Goal: Task Accomplishment & Management: Manage account settings

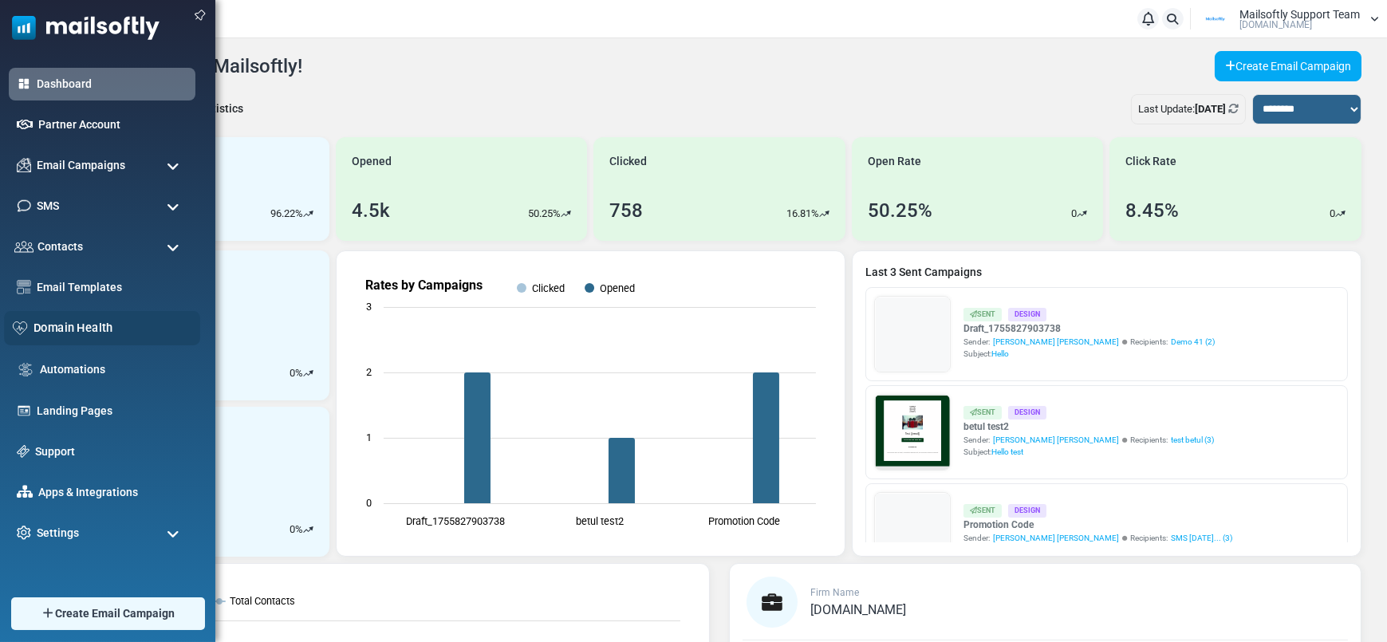
click at [104, 332] on link "Domain Health" at bounding box center [112, 328] width 158 height 18
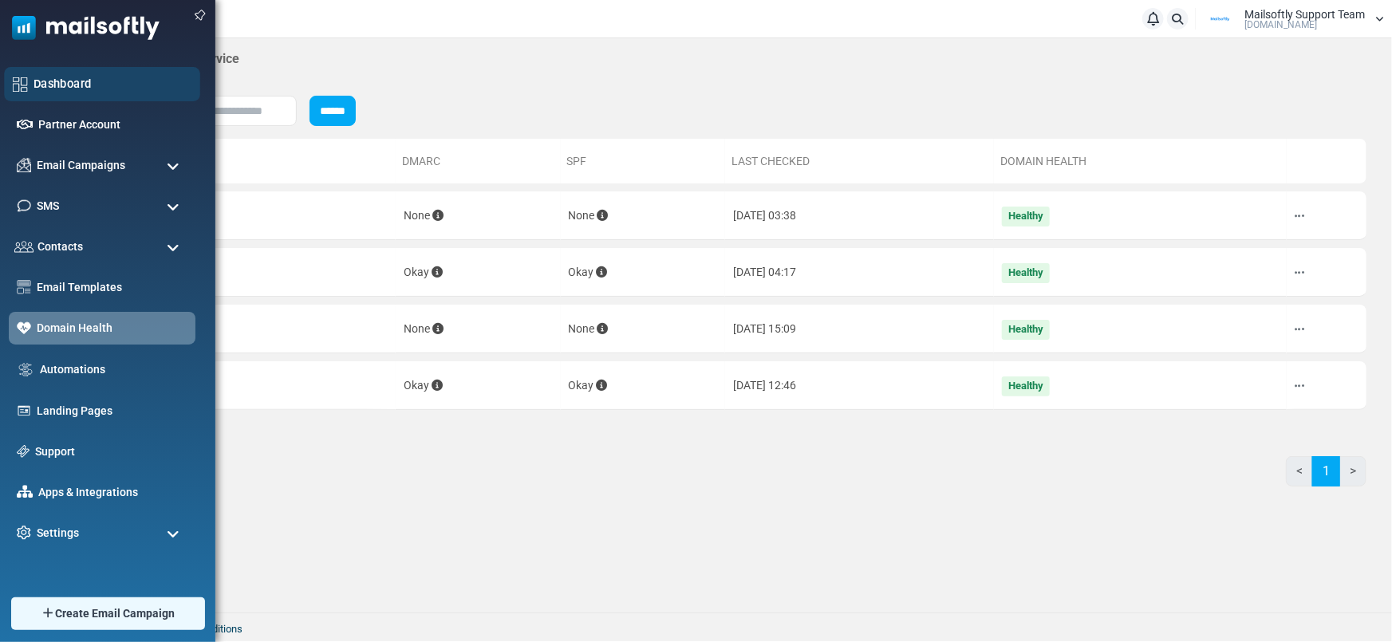
click at [73, 80] on link "Dashboard" at bounding box center [112, 84] width 158 height 18
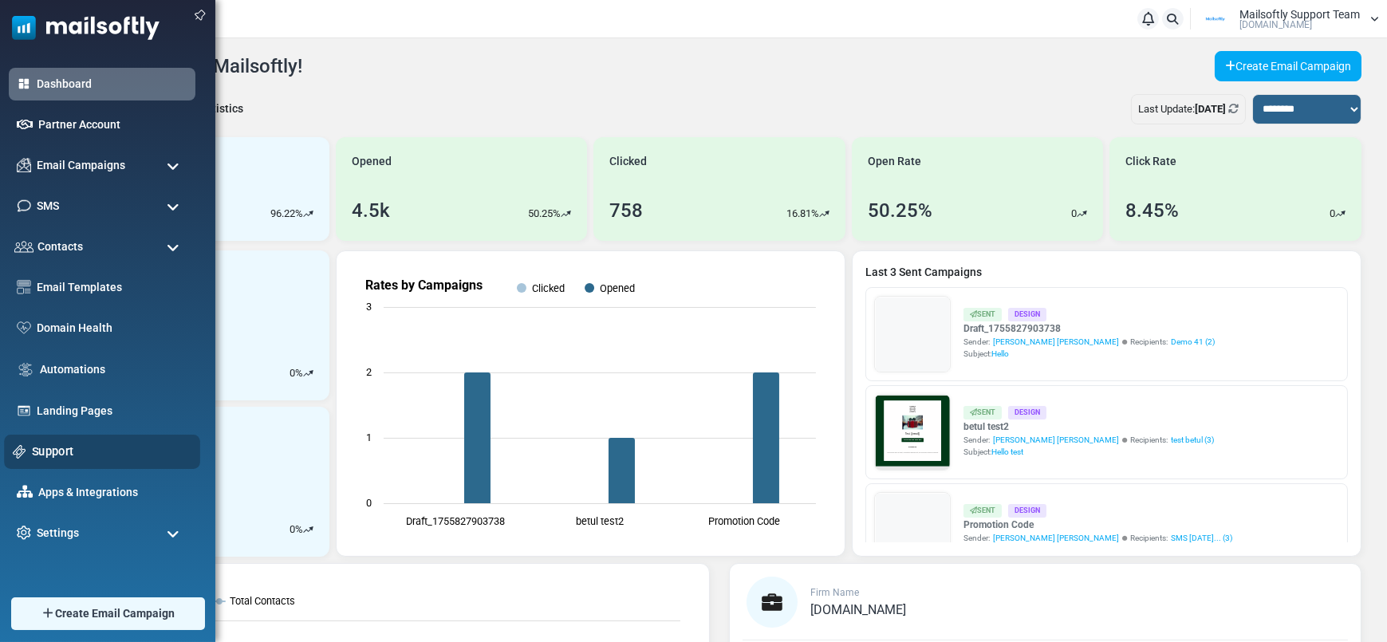
click at [73, 452] on link "Support" at bounding box center [112, 452] width 160 height 18
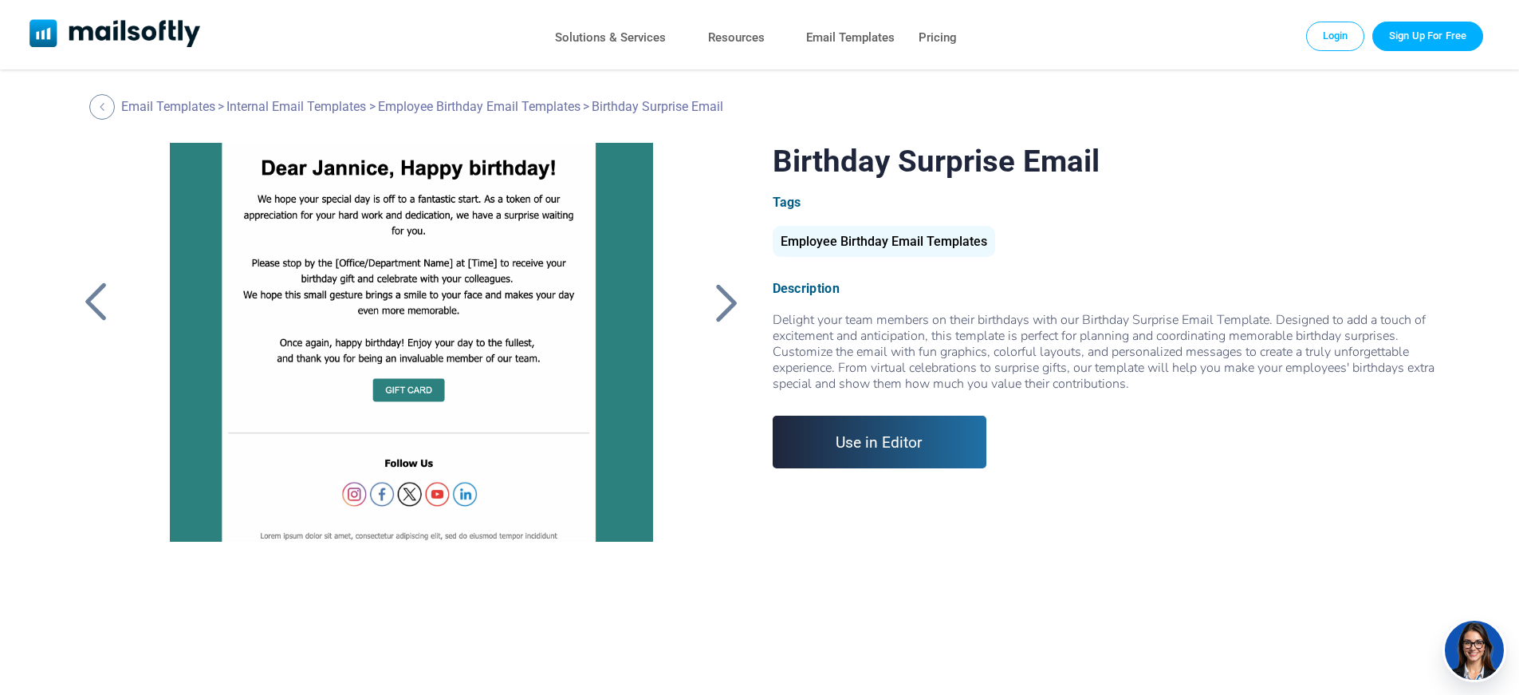
scroll to position [333, 0]
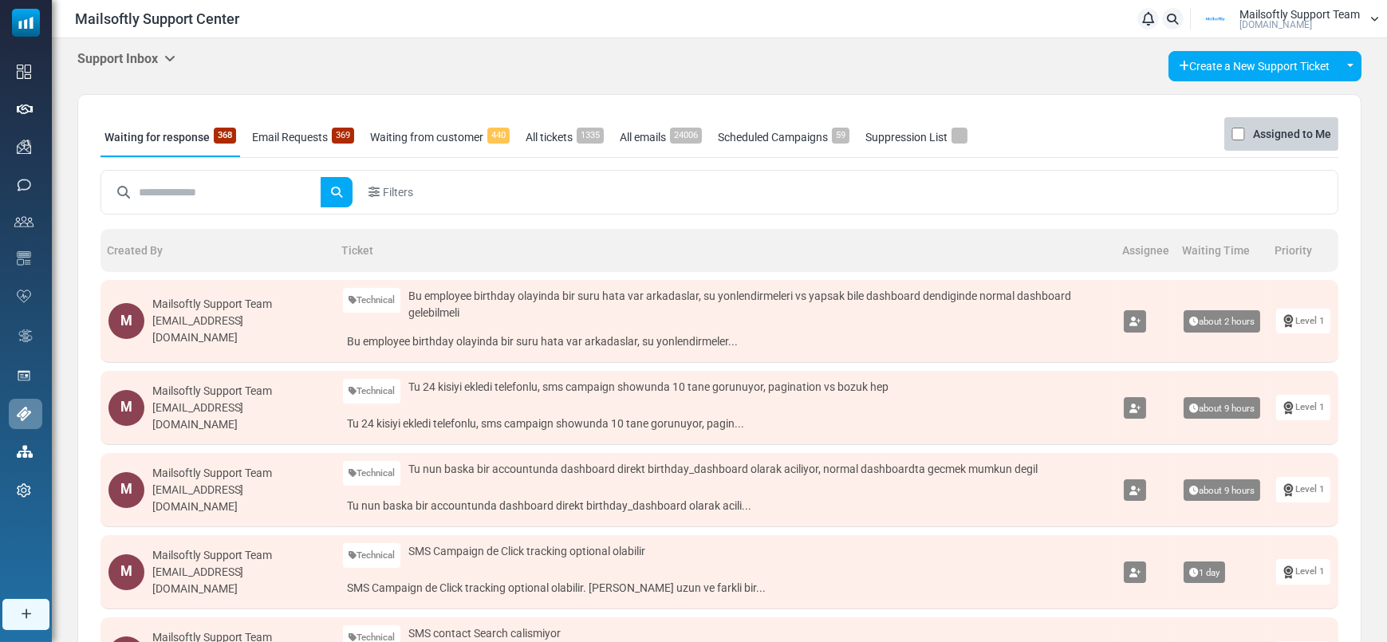
click at [140, 58] on h5 "Support Inbox" at bounding box center [126, 58] width 98 height 15
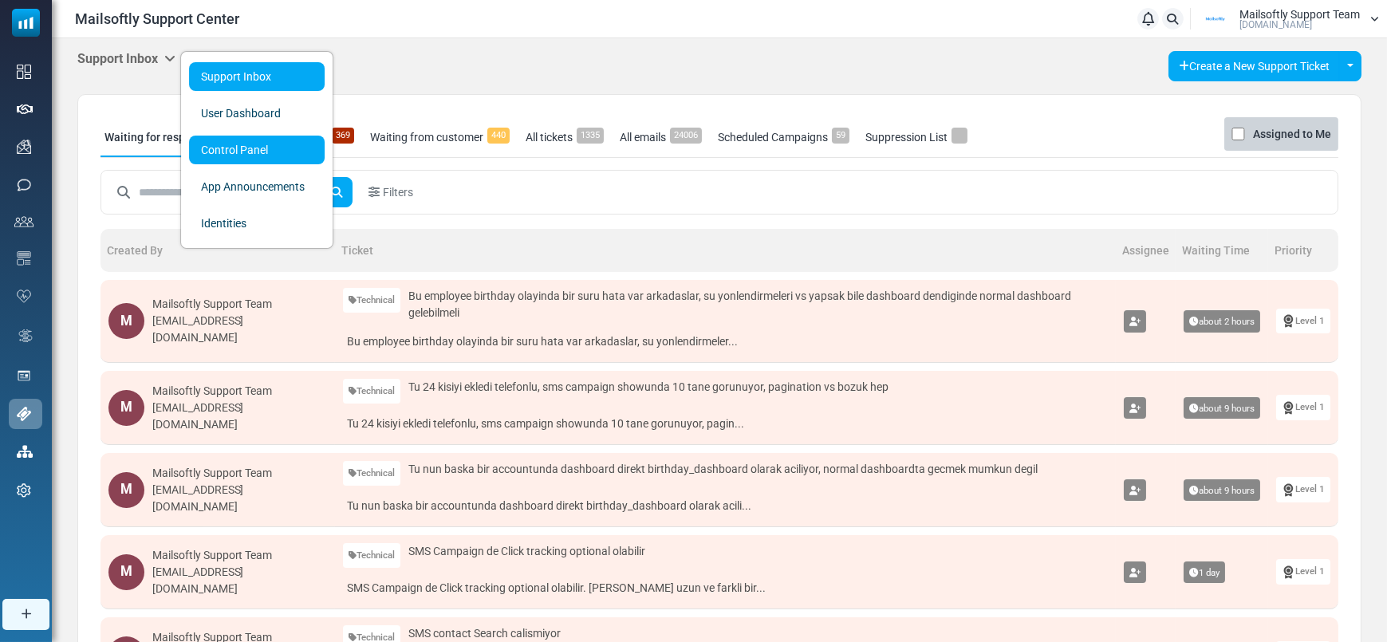
click at [211, 141] on link "Control Panel" at bounding box center [257, 150] width 136 height 29
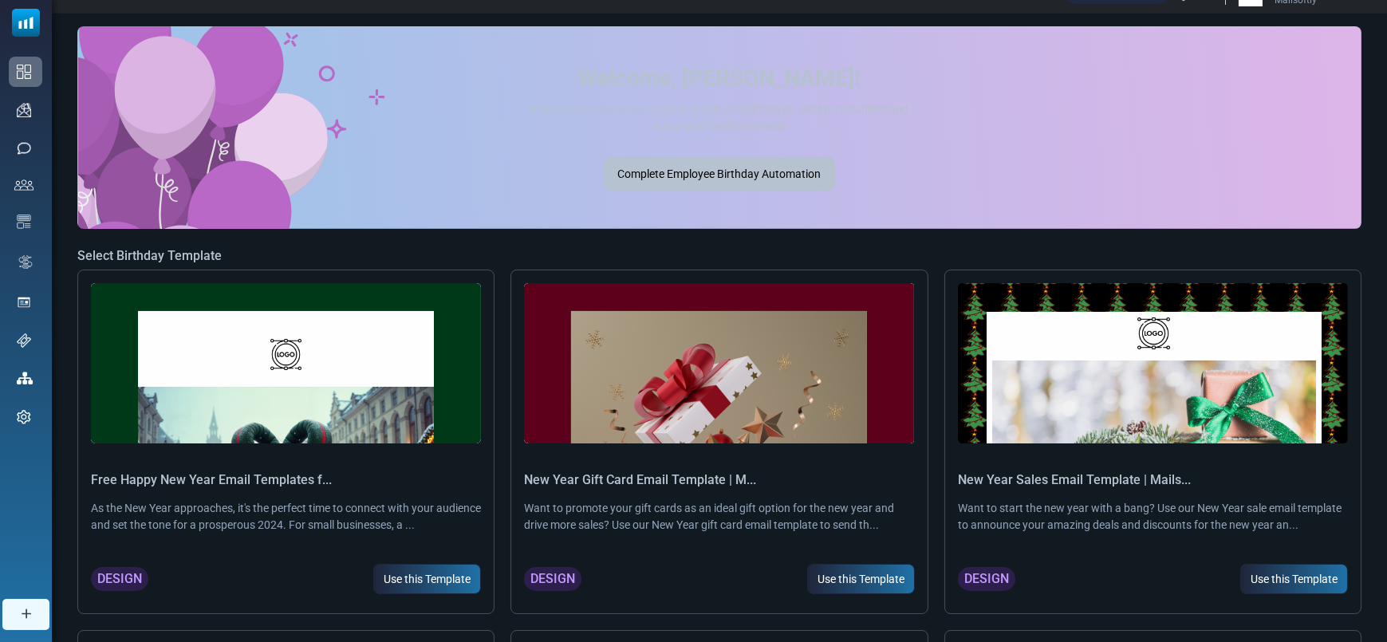
scroll to position [311, 0]
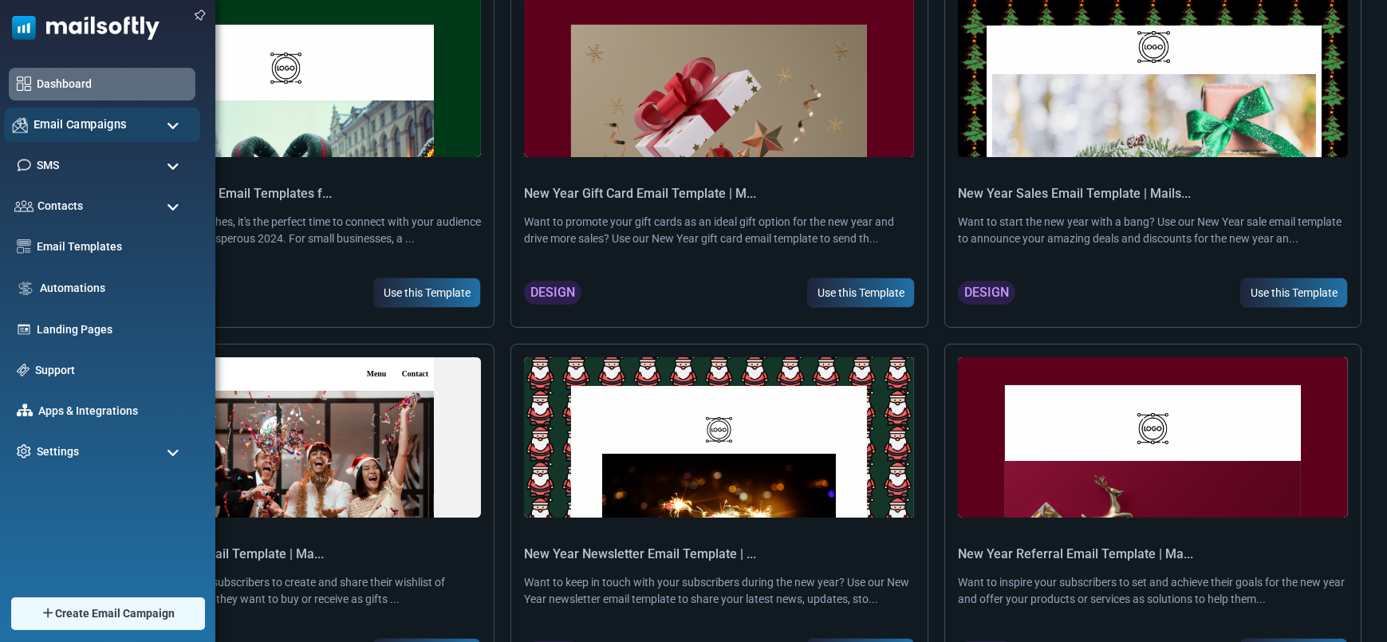
click at [77, 128] on span "Email Campaigns" at bounding box center [79, 125] width 93 height 18
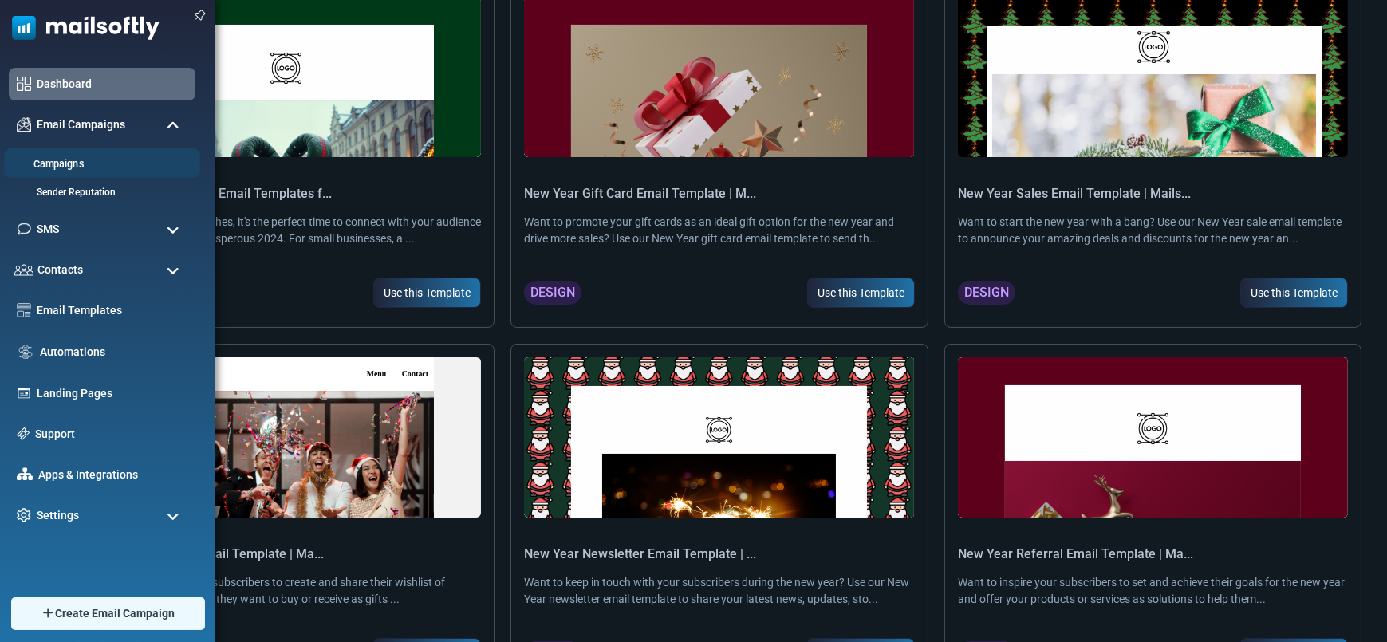
click at [64, 162] on link "Campaigns" at bounding box center [99, 164] width 191 height 15
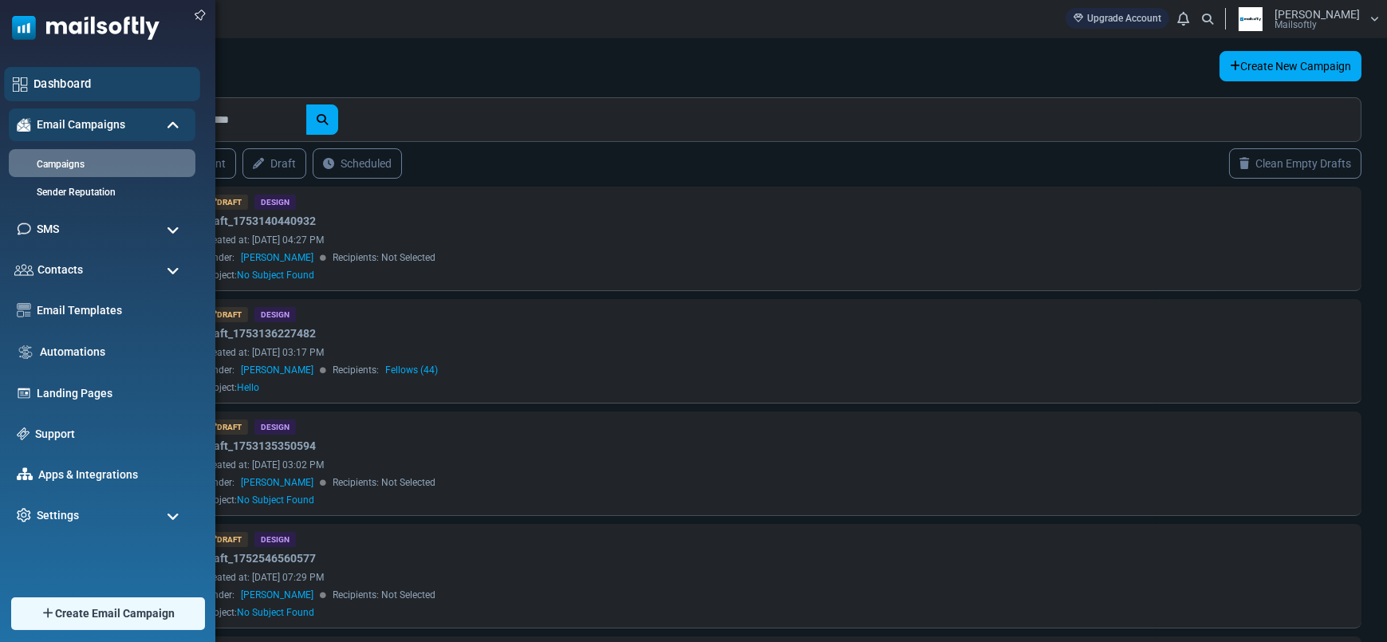
click at [49, 81] on link "Dashboard" at bounding box center [112, 84] width 158 height 18
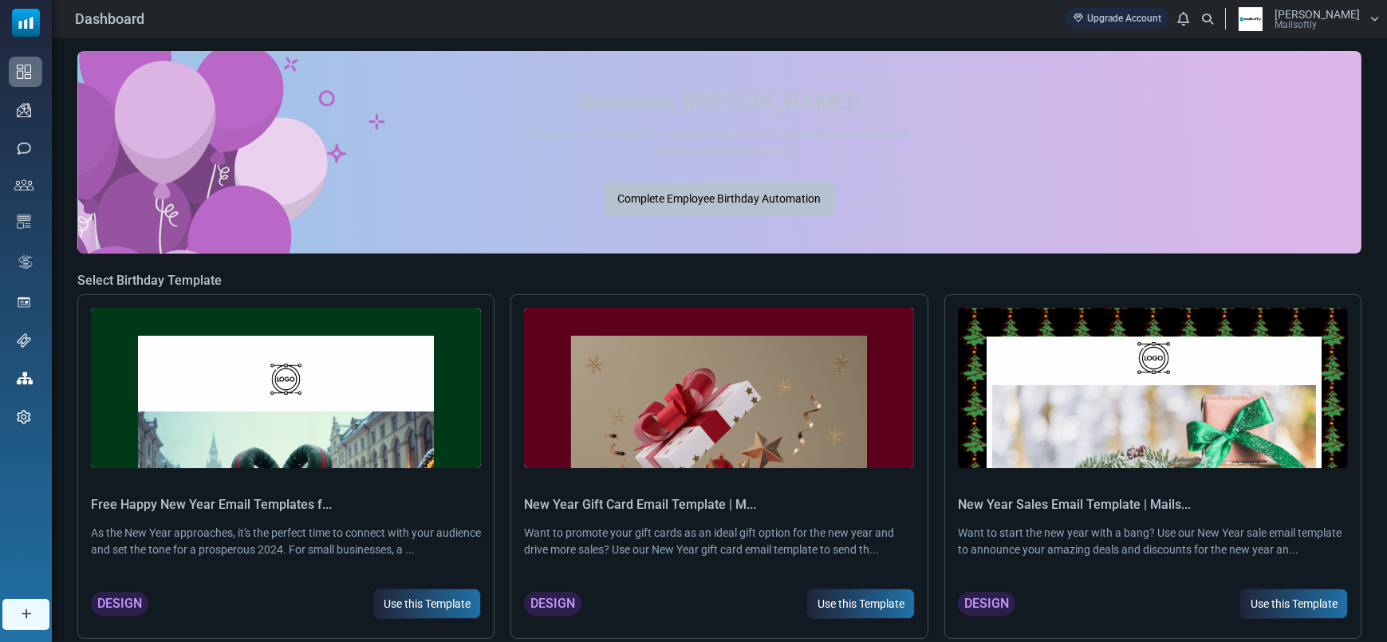
click at [1365, 11] on div "[PERSON_NAME] Mailsoftly" at bounding box center [1305, 19] width 148 height 24
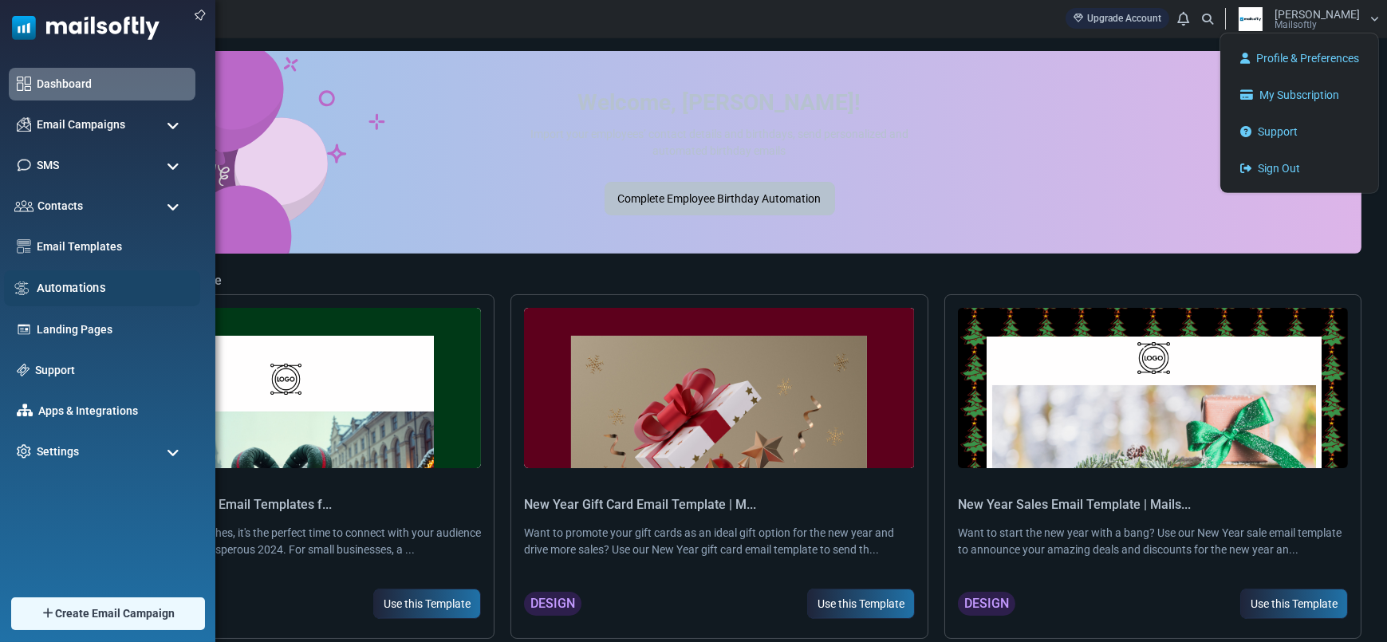
click at [85, 283] on link "Automations" at bounding box center [114, 288] width 155 height 18
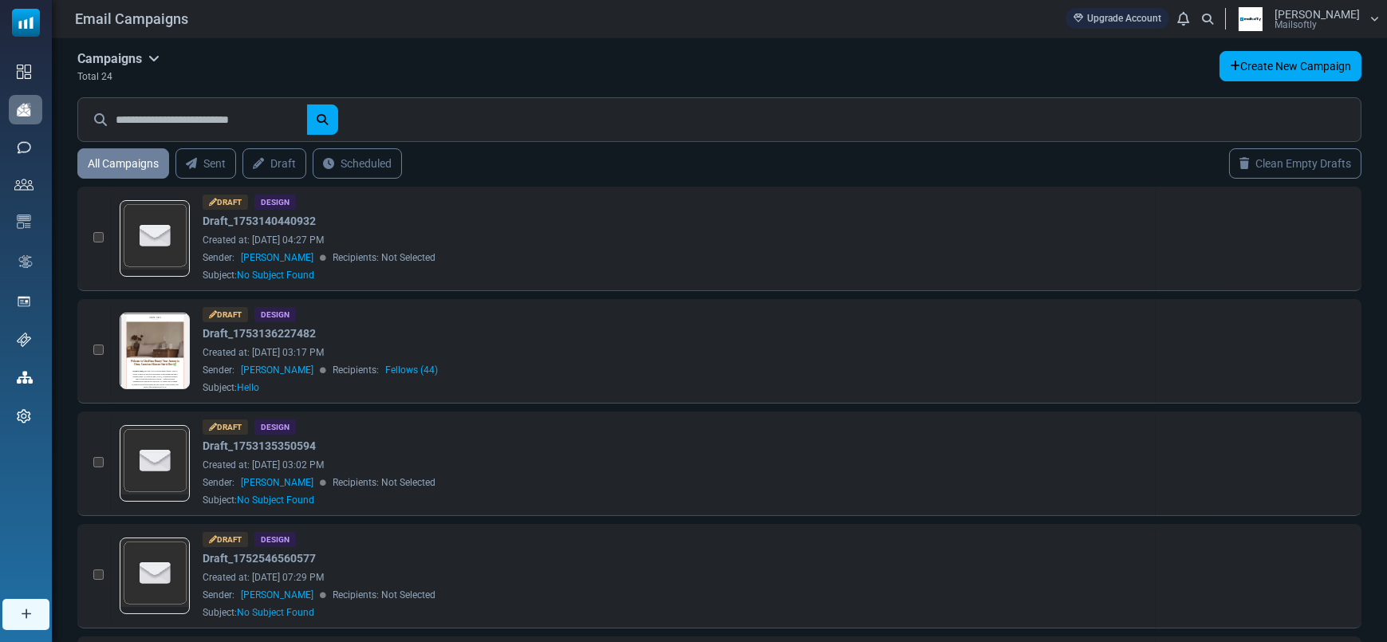
click at [183, 112] on input "text" at bounding box center [211, 119] width 191 height 30
paste input "**********"
click at [306, 104] on button "submit" at bounding box center [322, 119] width 32 height 30
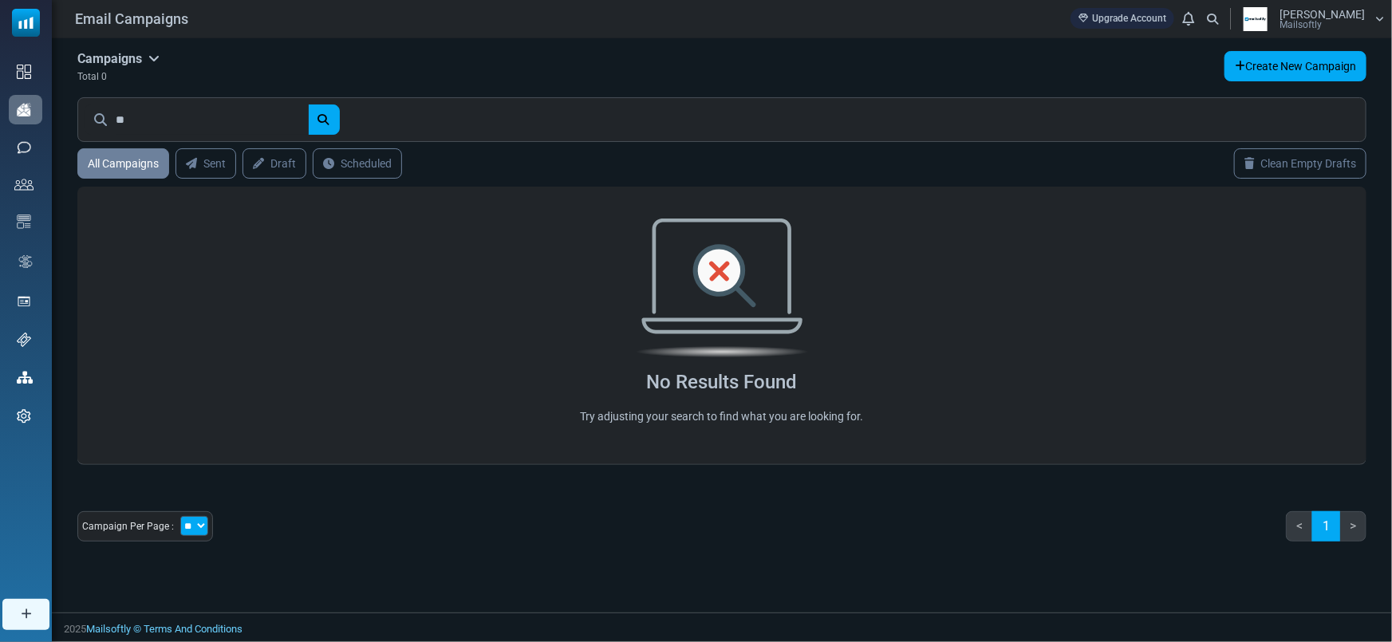
type input "*"
click at [308, 104] on button "submit" at bounding box center [324, 119] width 32 height 30
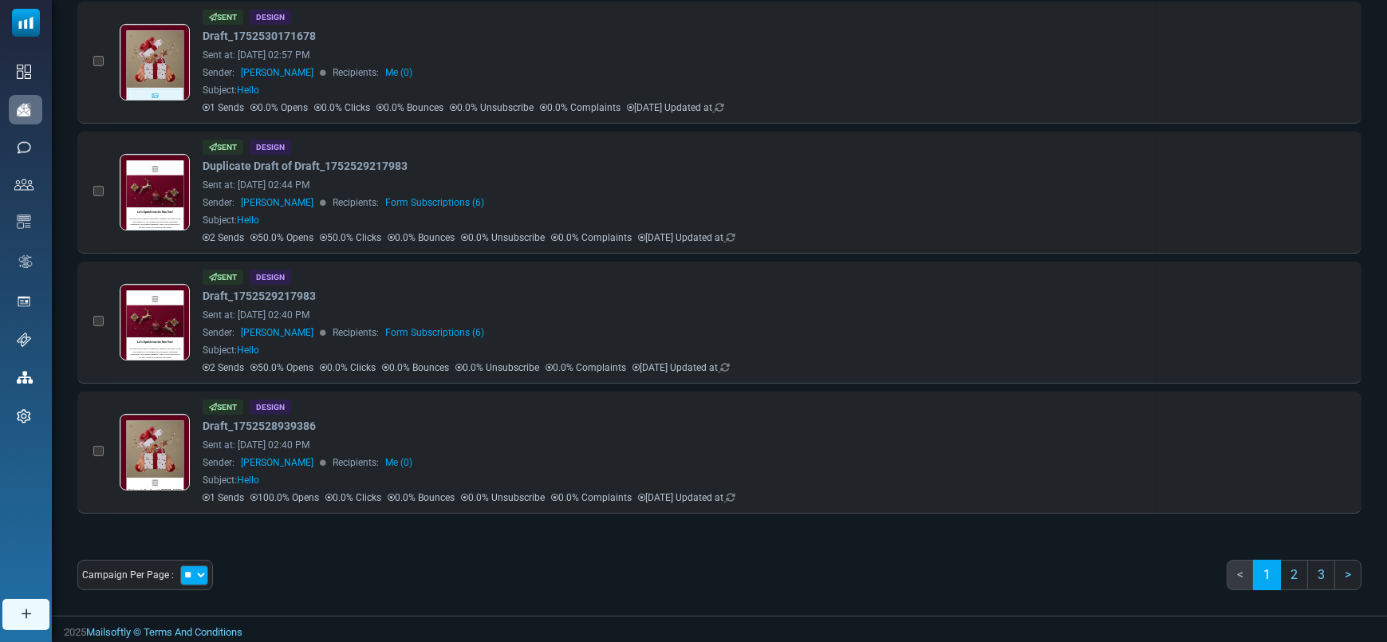
scroll to position [49, 0]
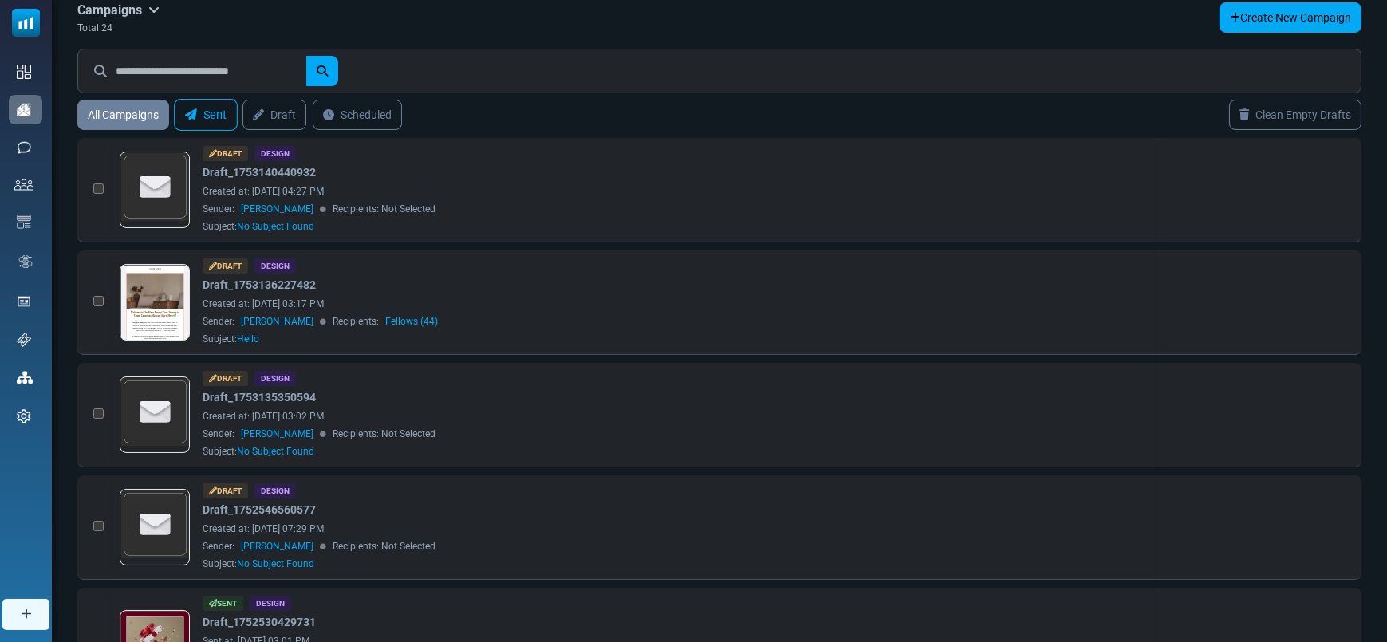
click at [192, 109] on icon at bounding box center [191, 115] width 12 height 12
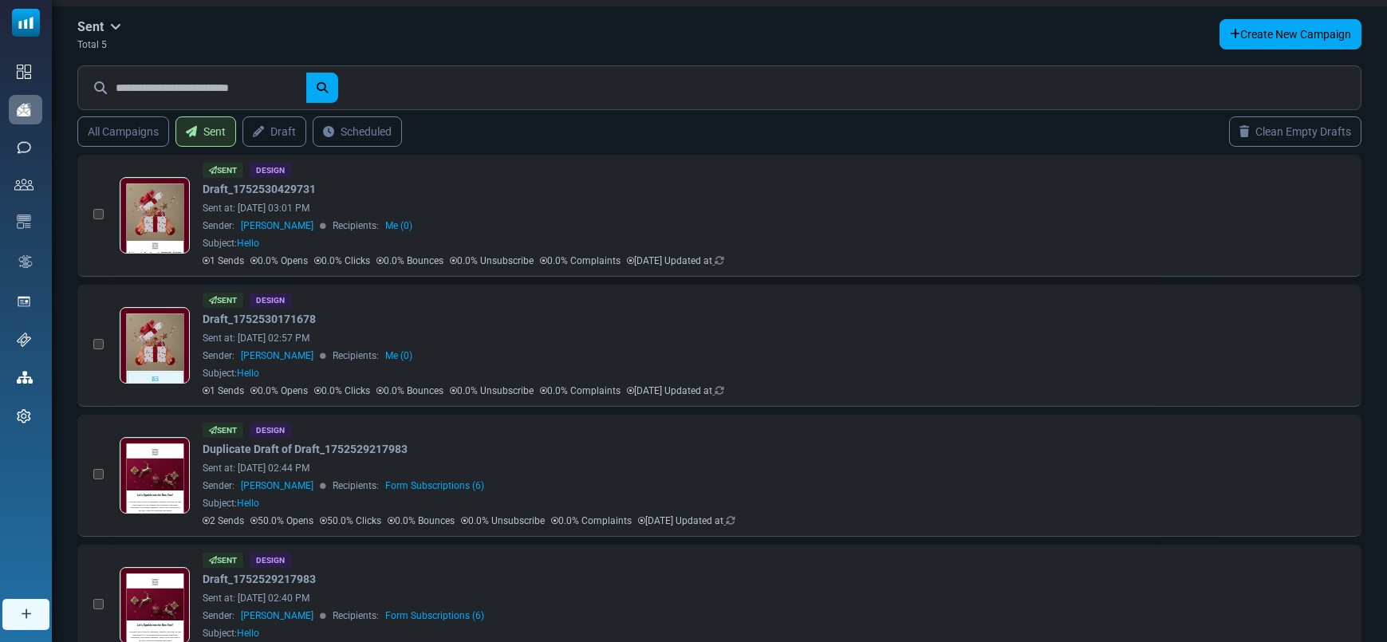
scroll to position [3, 0]
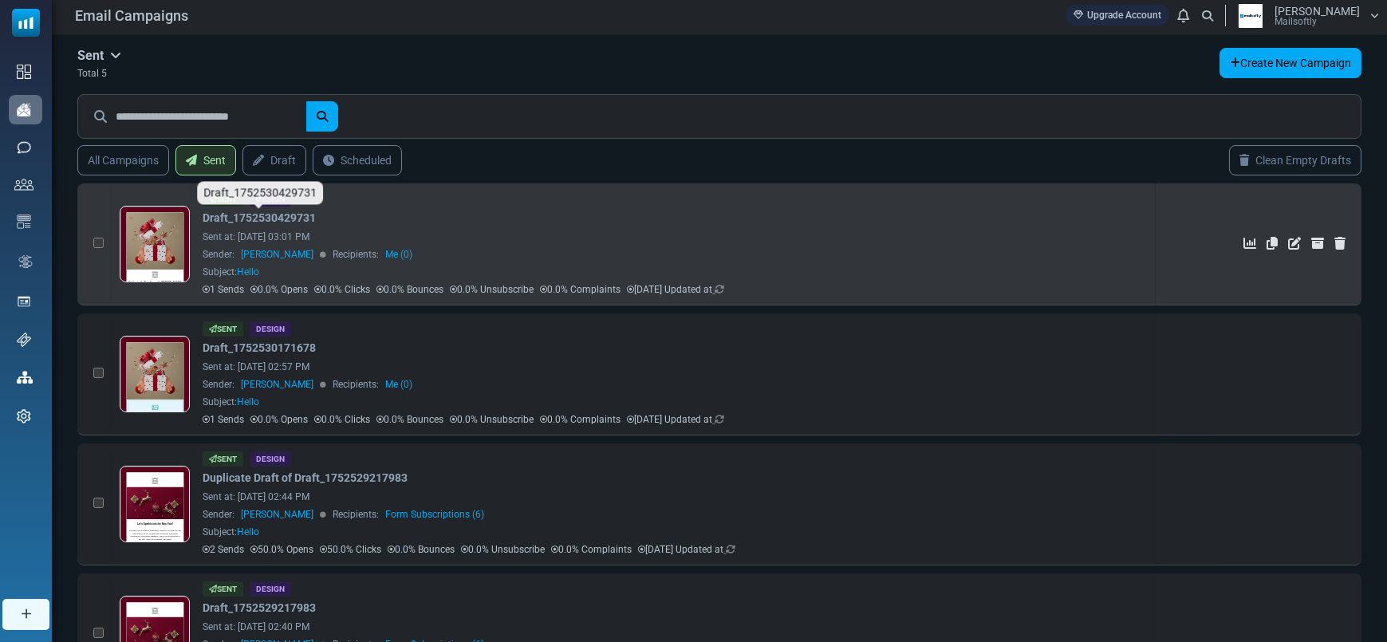
click at [274, 211] on link "Draft_1752530429731" at bounding box center [259, 218] width 113 height 17
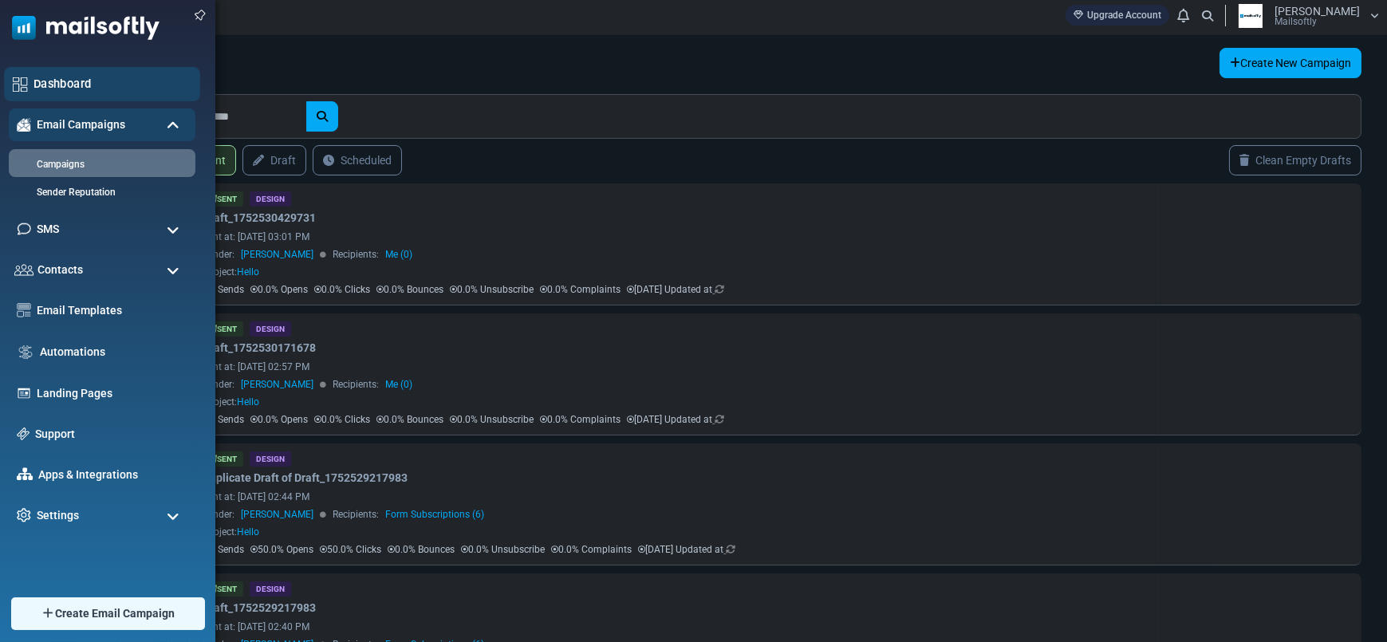
click at [36, 76] on link "Dashboard" at bounding box center [112, 84] width 158 height 18
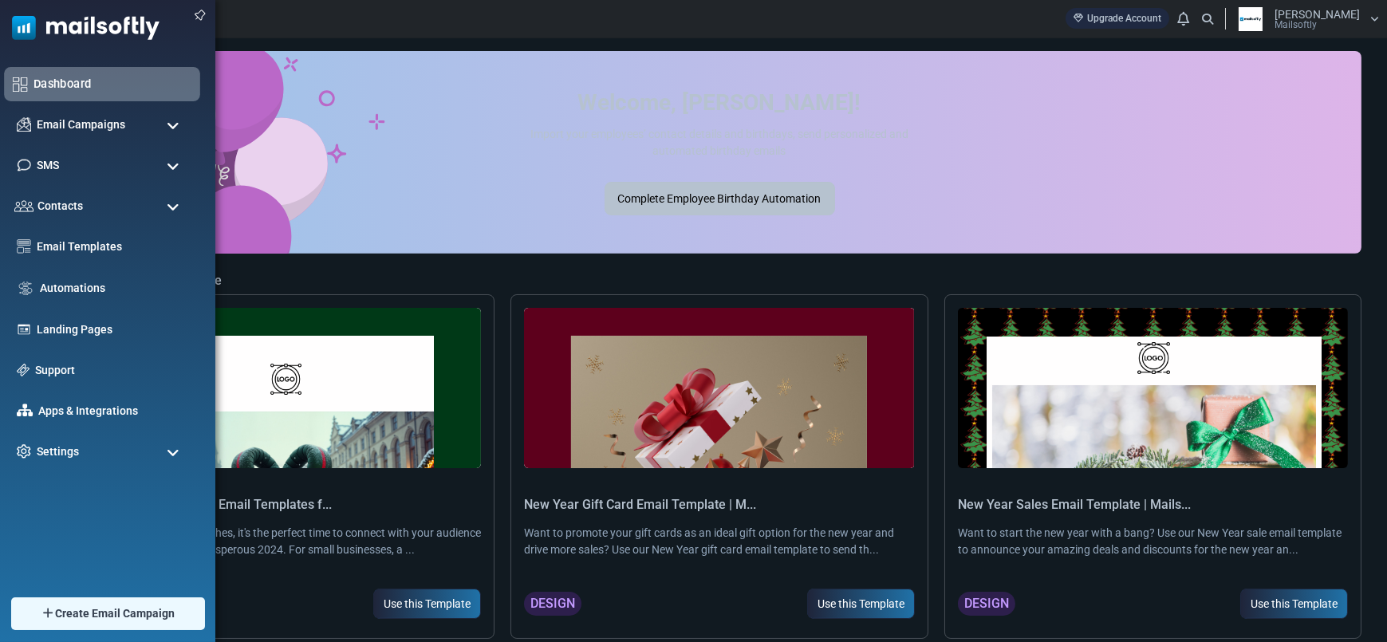
click at [54, 85] on link "Dashboard" at bounding box center [112, 84] width 158 height 18
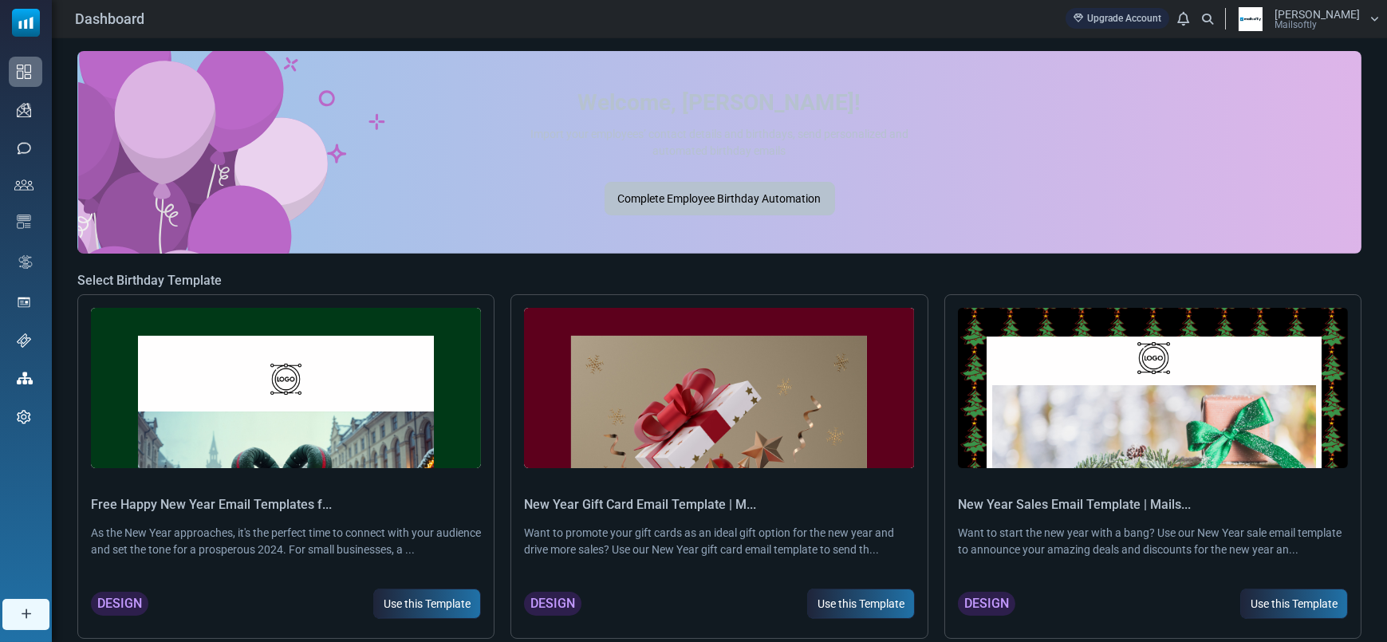
drag, startPoint x: 590, startPoint y: 90, endPoint x: 1066, endPoint y: 203, distance: 489.3
click at [1066, 203] on div "Welcome, [PERSON_NAME]! Import your employees’ contact details and birthdays, s…" at bounding box center [719, 152] width 1284 height 203
click at [980, 222] on div "Welcome, [PERSON_NAME]! Import your employees’ contact details and birthdays, s…" at bounding box center [719, 152] width 552 height 164
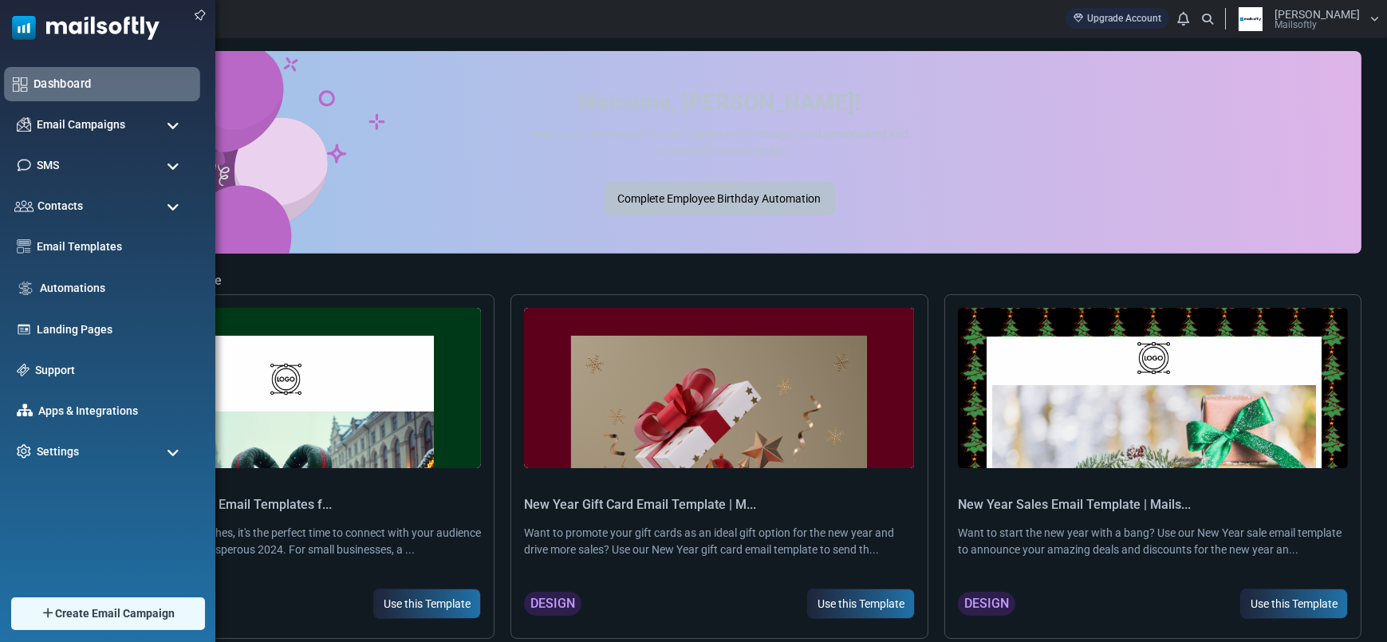
click at [61, 78] on link "Dashboard" at bounding box center [112, 84] width 158 height 18
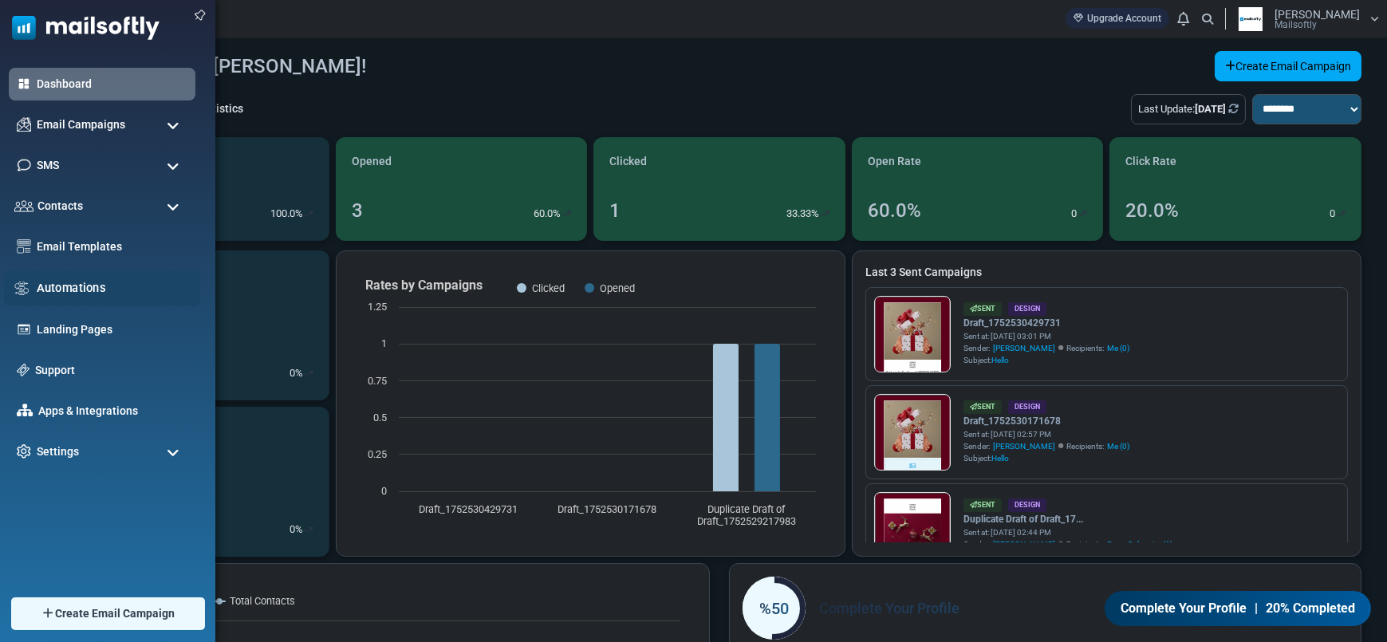
click at [80, 284] on link "Automations" at bounding box center [114, 288] width 155 height 18
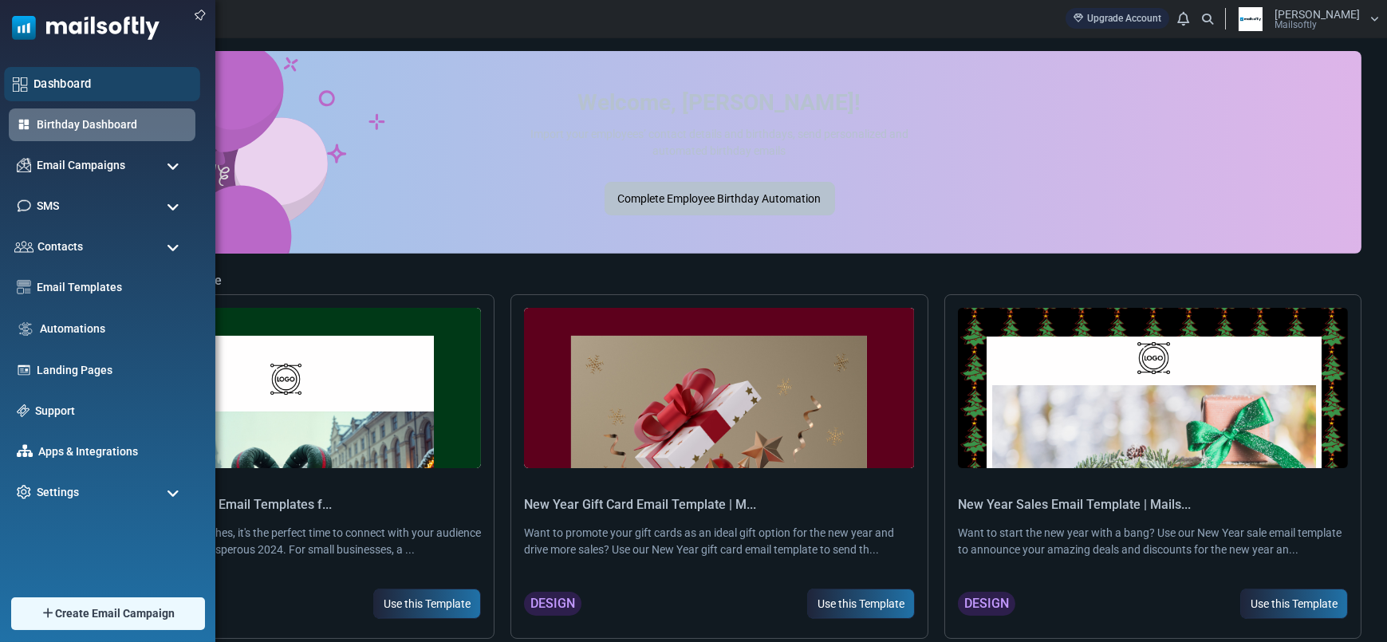
click at [57, 89] on link "Dashboard" at bounding box center [112, 84] width 158 height 18
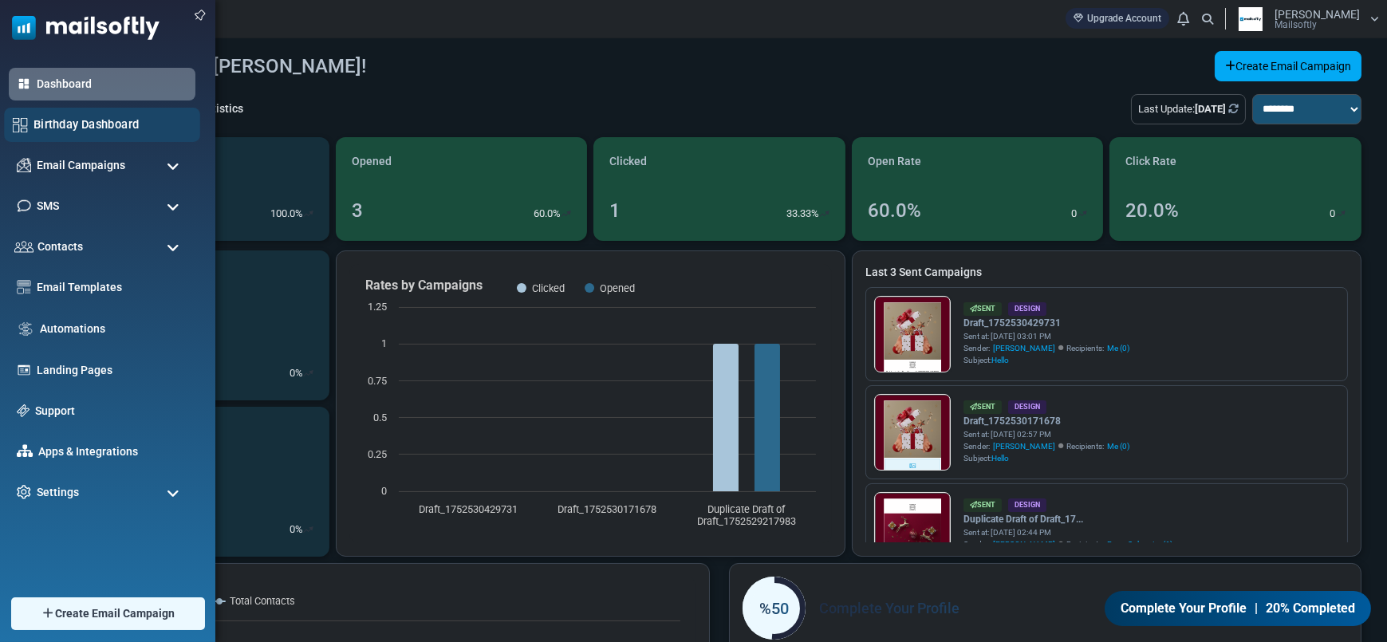
click at [77, 121] on link "Birthday Dashboard" at bounding box center [112, 125] width 158 height 18
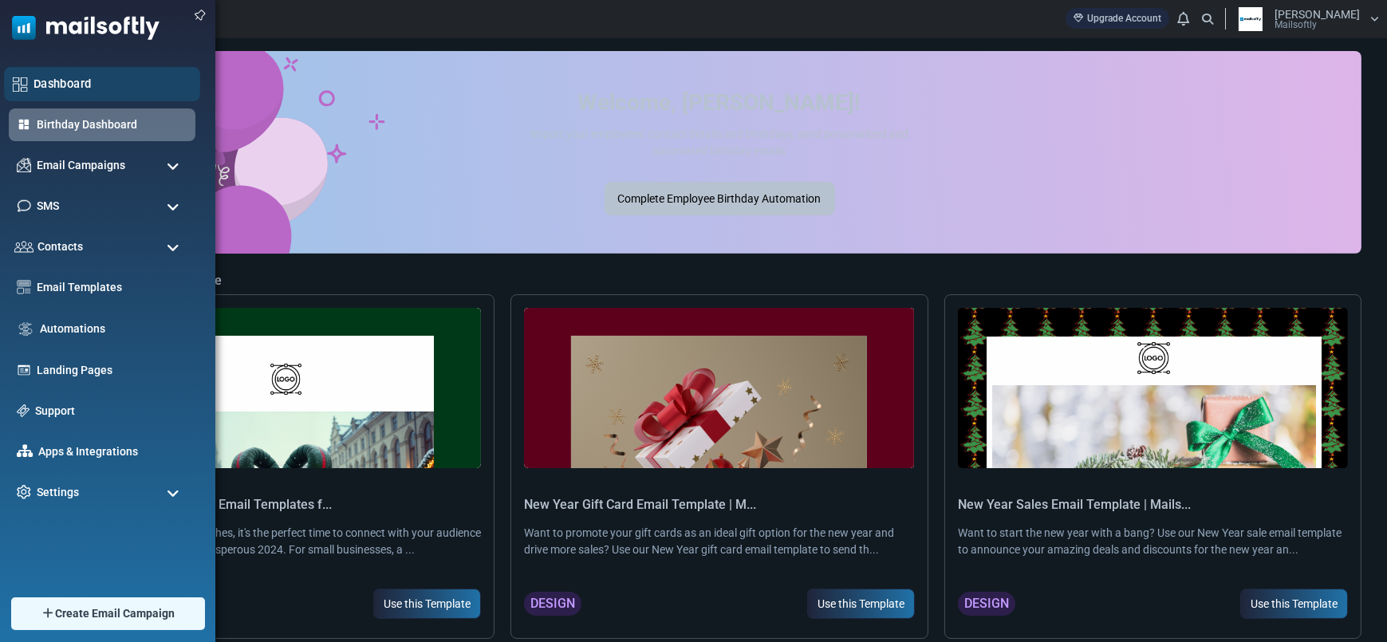
click at [79, 84] on link "Dashboard" at bounding box center [112, 84] width 158 height 18
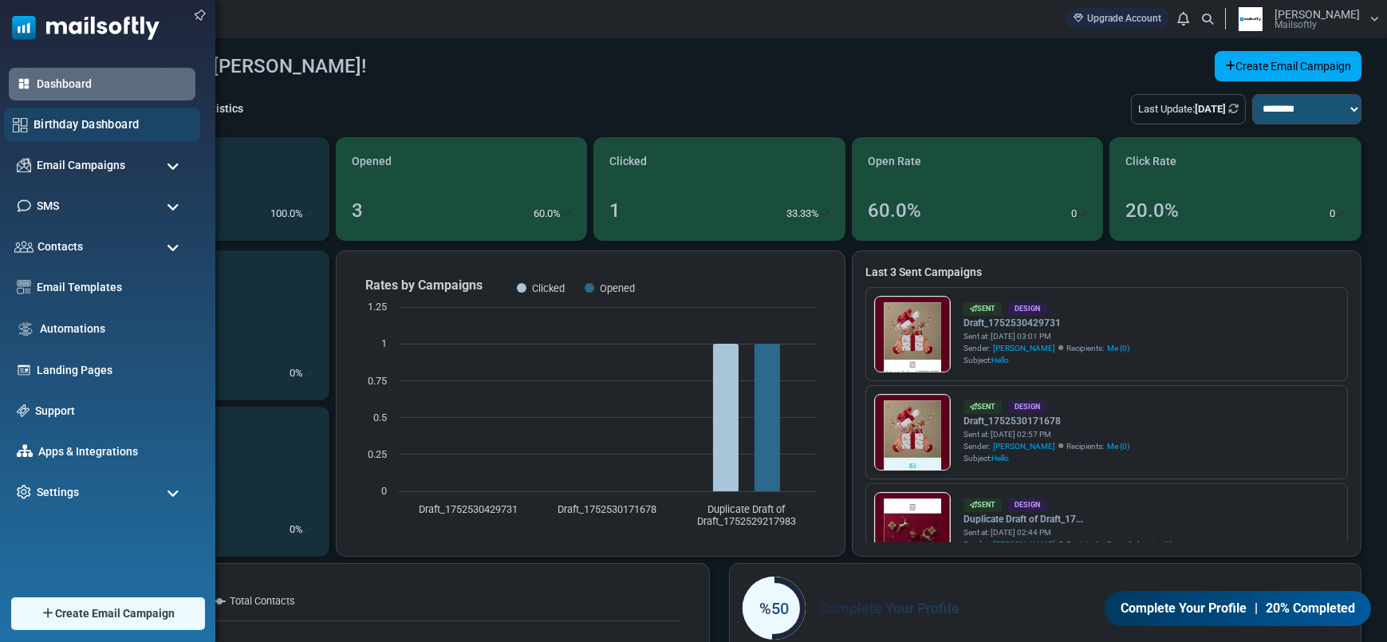
click at [32, 131] on div "Birthday Dashboard" at bounding box center [102, 125] width 196 height 34
click at [30, 121] on div "Birthday Dashboard" at bounding box center [102, 125] width 196 height 34
click at [36, 123] on link "Birthday Dashboard" at bounding box center [112, 125] width 158 height 18
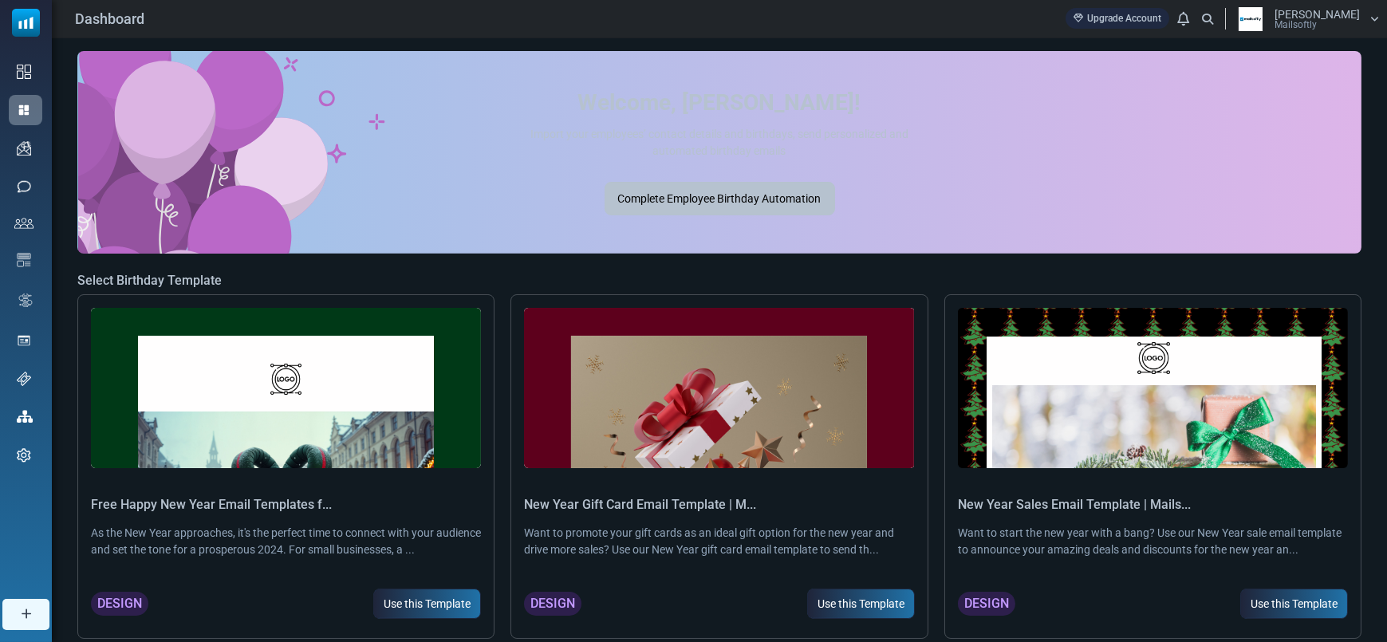
drag, startPoint x: 884, startPoint y: 198, endPoint x: 599, endPoint y: 60, distance: 316.4
click at [599, 60] on div "Welcome, [PERSON_NAME]! Import your employees’ contact details and birthdays, s…" at bounding box center [719, 152] width 1284 height 203
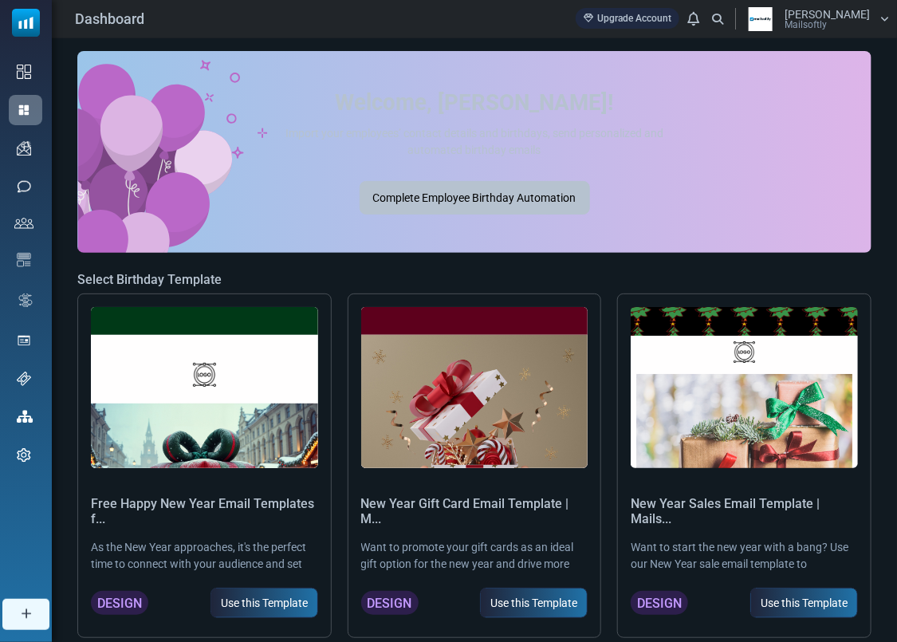
click at [725, 224] on div "Welcome, [PERSON_NAME]! Import your employees’ contact details and birthdays, s…" at bounding box center [475, 152] width 552 height 164
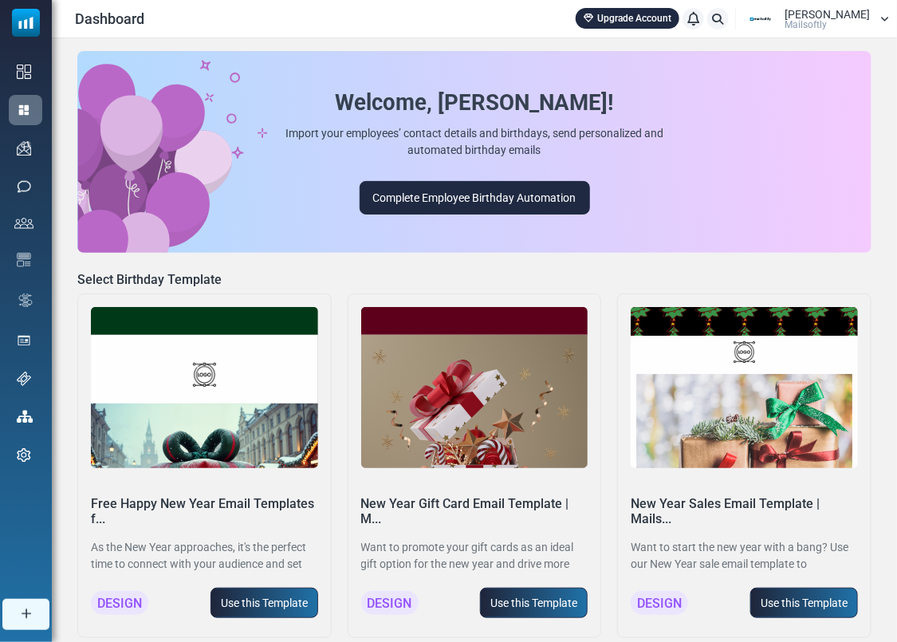
click at [874, 25] on div "[PERSON_NAME] Mailsoftly" at bounding box center [815, 19] width 148 height 24
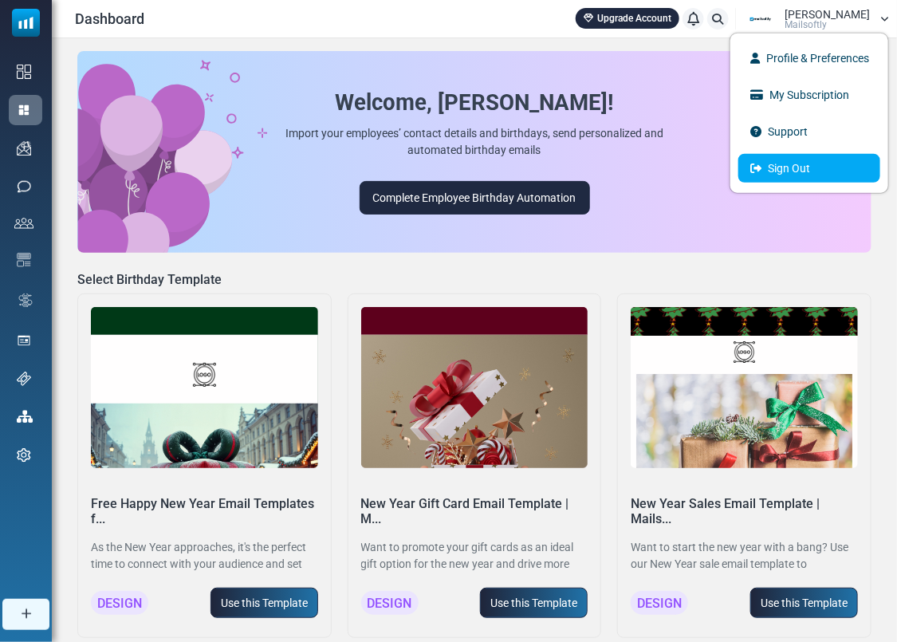
click at [802, 162] on link "Sign Out" at bounding box center [810, 167] width 142 height 29
